Goal: Check status: Check status

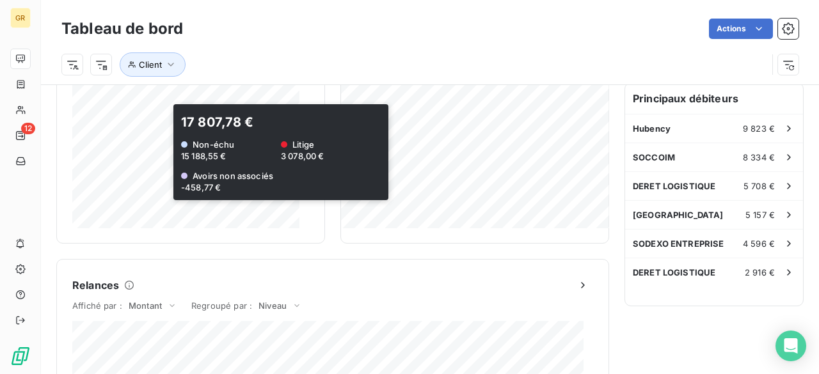
scroll to position [361, 0]
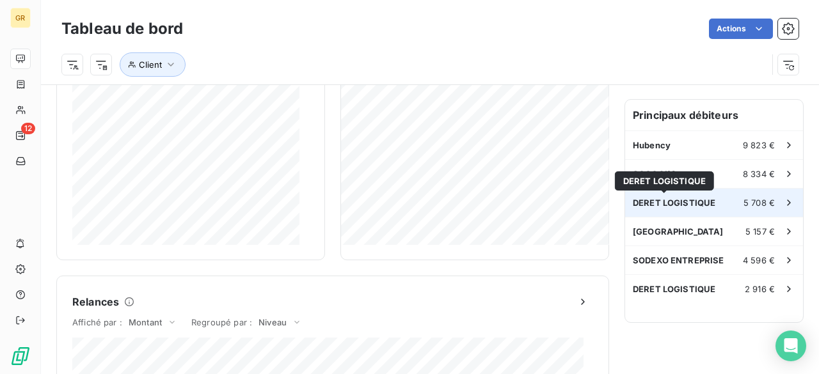
click at [689, 207] on span "DERET LOGISTIQUE" at bounding box center [674, 203] width 83 height 10
click at [767, 205] on div "5 708 €" at bounding box center [770, 203] width 52 height 13
click at [654, 209] on div "DERET LOGISTIQUE 5 708 €" at bounding box center [714, 203] width 178 height 28
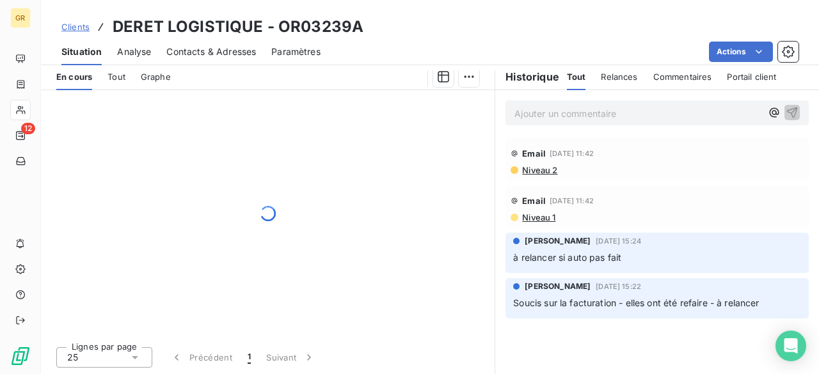
scroll to position [310, 0]
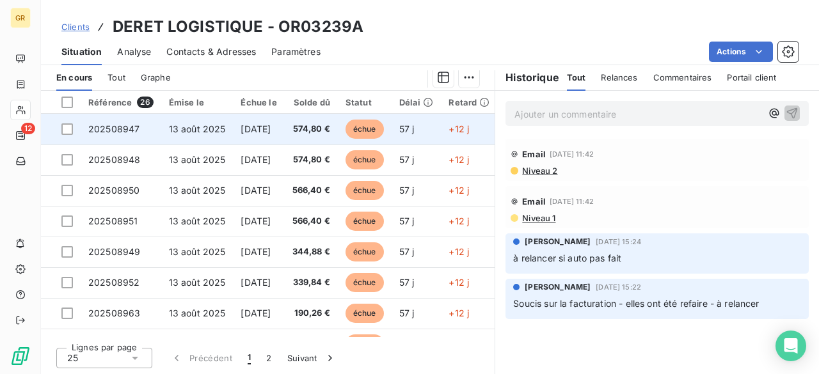
click at [211, 129] on span "13 août 2025" at bounding box center [197, 129] width 57 height 11
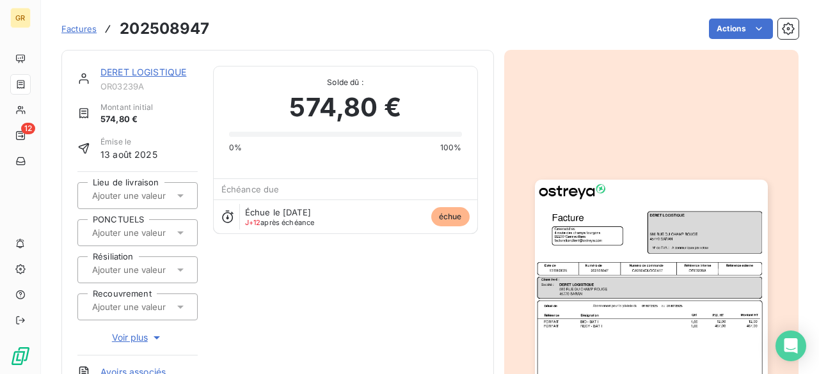
click at [627, 309] on img "button" at bounding box center [651, 344] width 233 height 329
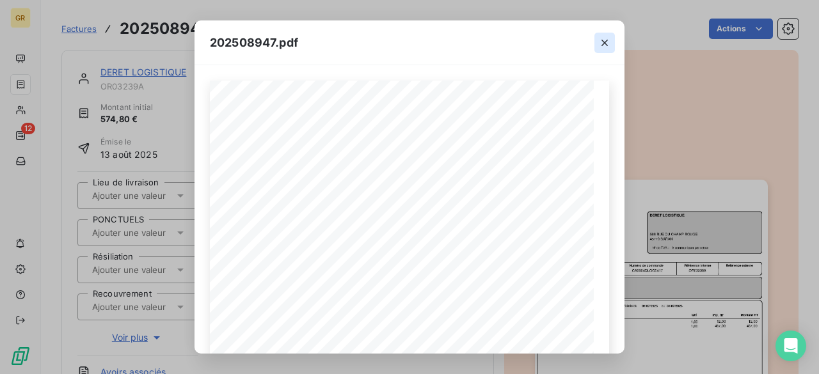
click at [607, 40] on icon "button" at bounding box center [605, 43] width 6 height 6
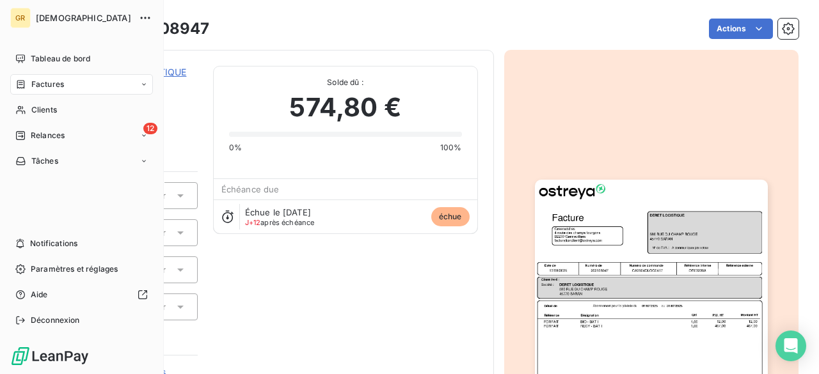
click at [51, 17] on span "[DEMOGRAPHIC_DATA]" at bounding box center [83, 18] width 95 height 10
click at [131, 12] on div "[DEMOGRAPHIC_DATA]" at bounding box center [94, 18] width 116 height 20
click at [150, 18] on button "button" at bounding box center [145, 18] width 20 height 20
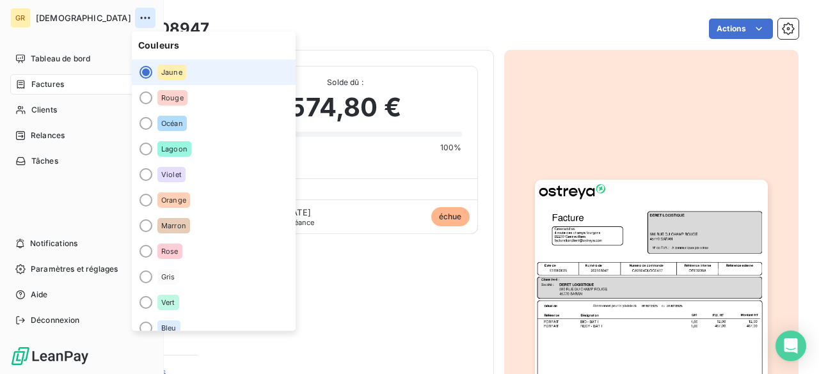
click at [150, 18] on button "button" at bounding box center [145, 18] width 20 height 20
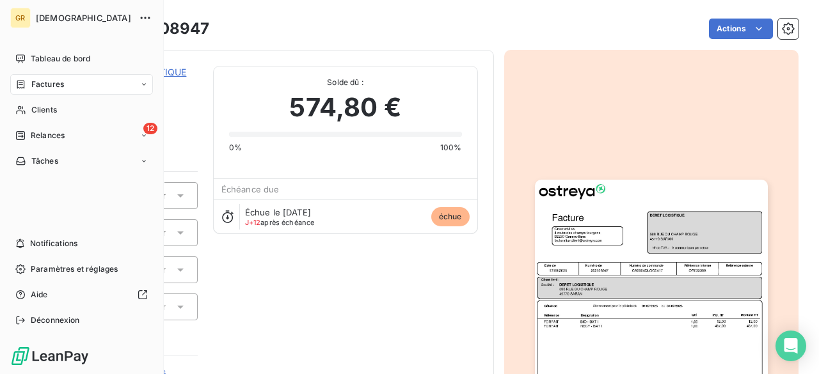
click at [13, 15] on div "GR" at bounding box center [20, 18] width 20 height 20
click at [21, 57] on icon at bounding box center [20, 59] width 10 height 10
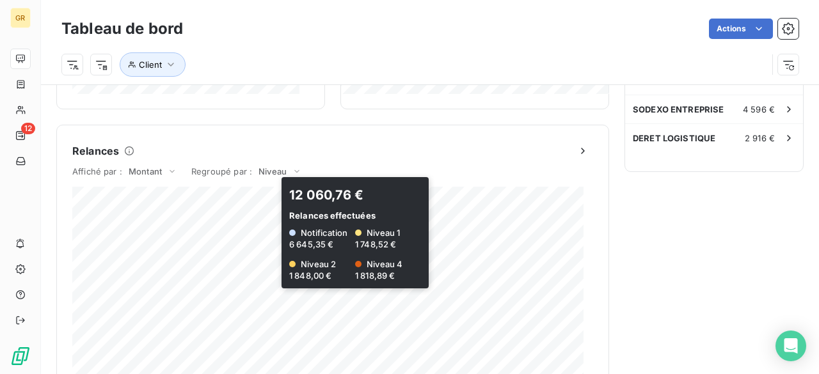
scroll to position [832, 0]
